Goal: Task Accomplishment & Management: Manage account settings

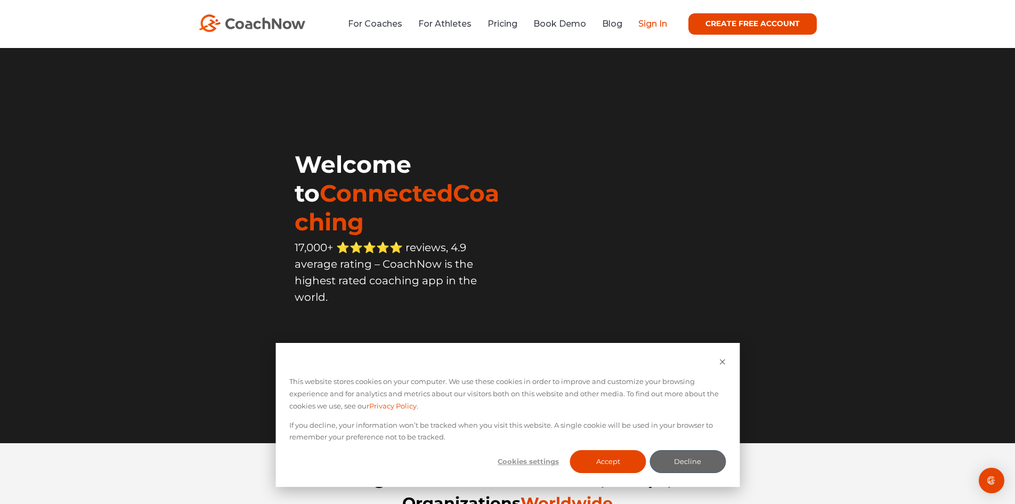
click at [652, 21] on link "Sign In" at bounding box center [653, 24] width 29 height 10
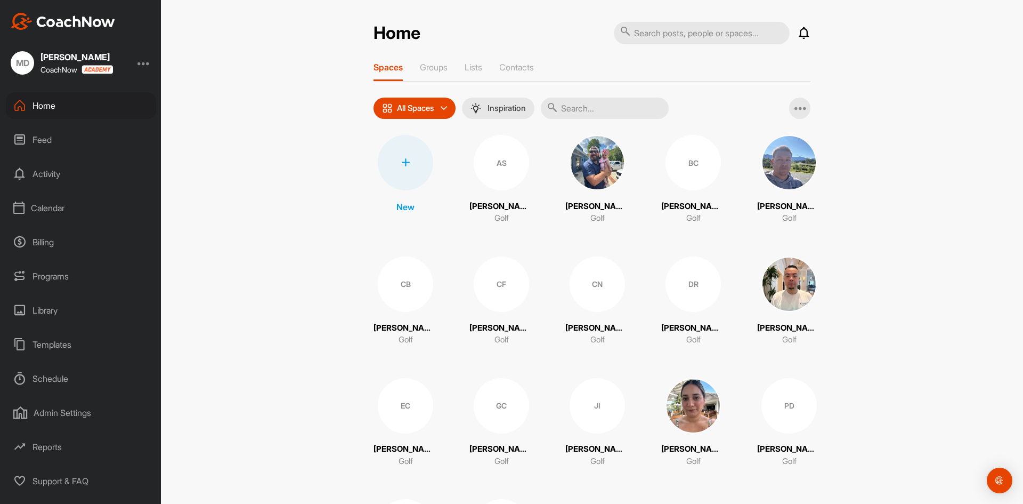
click at [779, 287] on img at bounding box center [789, 283] width 55 height 55
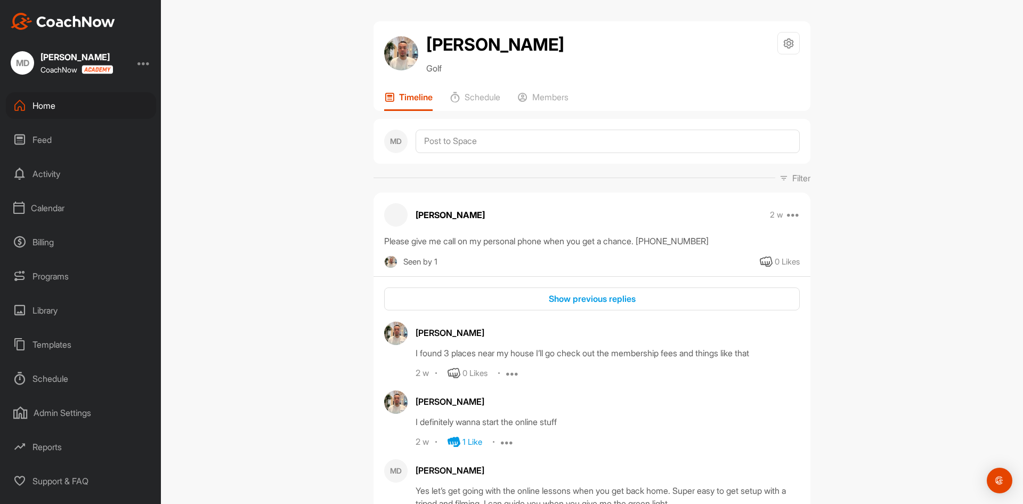
click at [574, 92] on div "Timeline Schedule Members" at bounding box center [592, 101] width 416 height 19
click at [548, 98] on p "Members" at bounding box center [551, 97] width 36 height 11
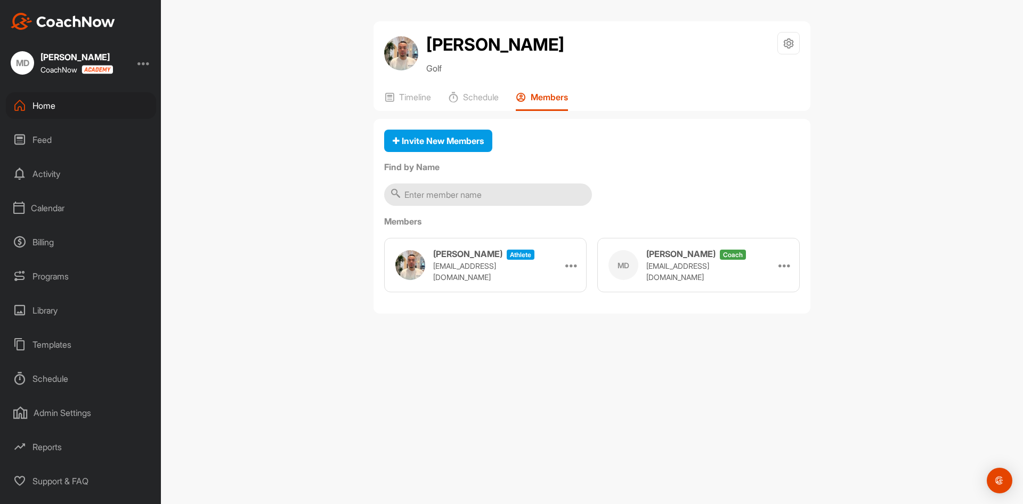
click at [580, 257] on div "[PERSON_NAME] athlete [EMAIL_ADDRESS][DOMAIN_NAME] Remove" at bounding box center [485, 265] width 203 height 54
click at [574, 263] on icon at bounding box center [572, 265] width 13 height 13
